Goal: Transaction & Acquisition: Purchase product/service

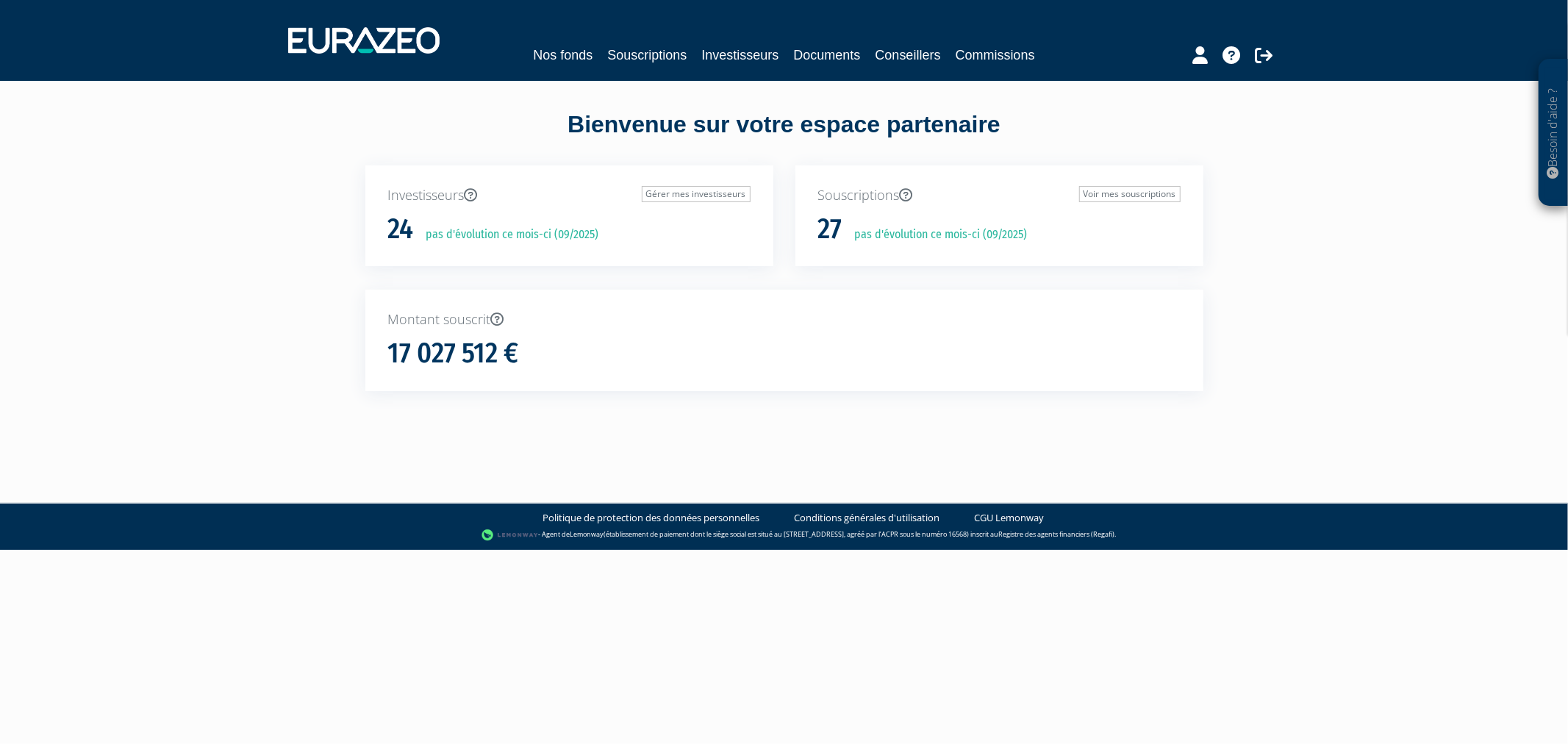
click at [649, 68] on nav "Nos fonds Souscriptions Investisseurs Documents Conseillers Commissions" at bounding box center [784, 40] width 1568 height 80
click at [653, 54] on link "Souscriptions" at bounding box center [647, 55] width 80 height 21
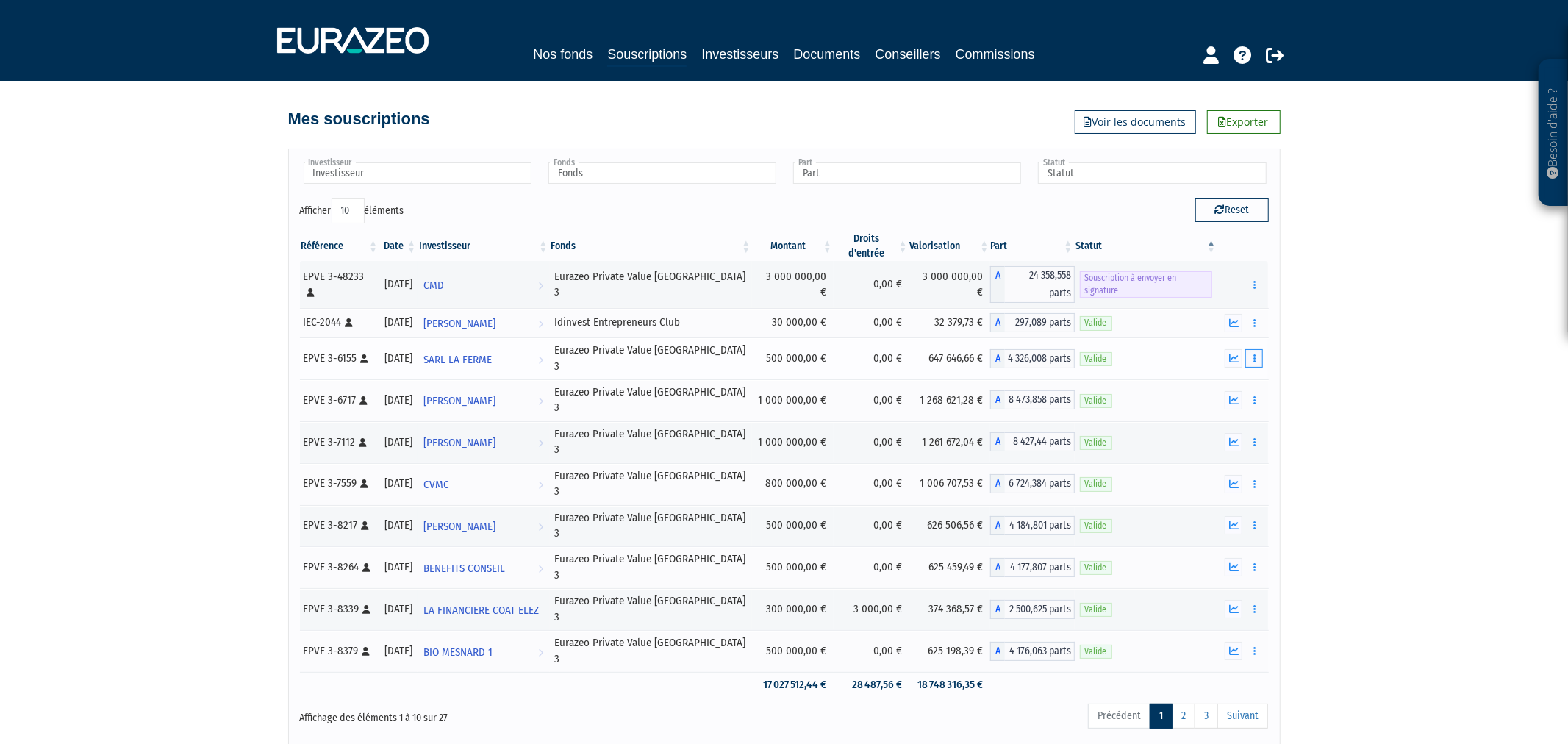
click at [1260, 349] on button "button" at bounding box center [1254, 358] width 18 height 18
click at [1253, 400] on link "Rachat libre" at bounding box center [1222, 412] width 73 height 24
